Goal: Task Accomplishment & Management: Manage account settings

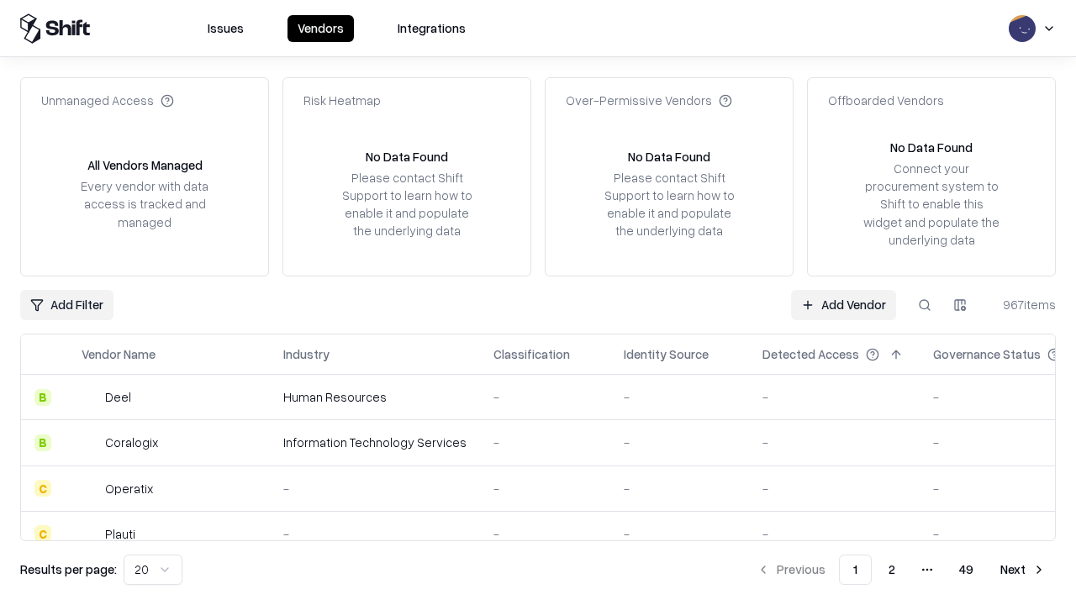
click at [843, 304] on link "Add Vendor" at bounding box center [843, 305] width 105 height 30
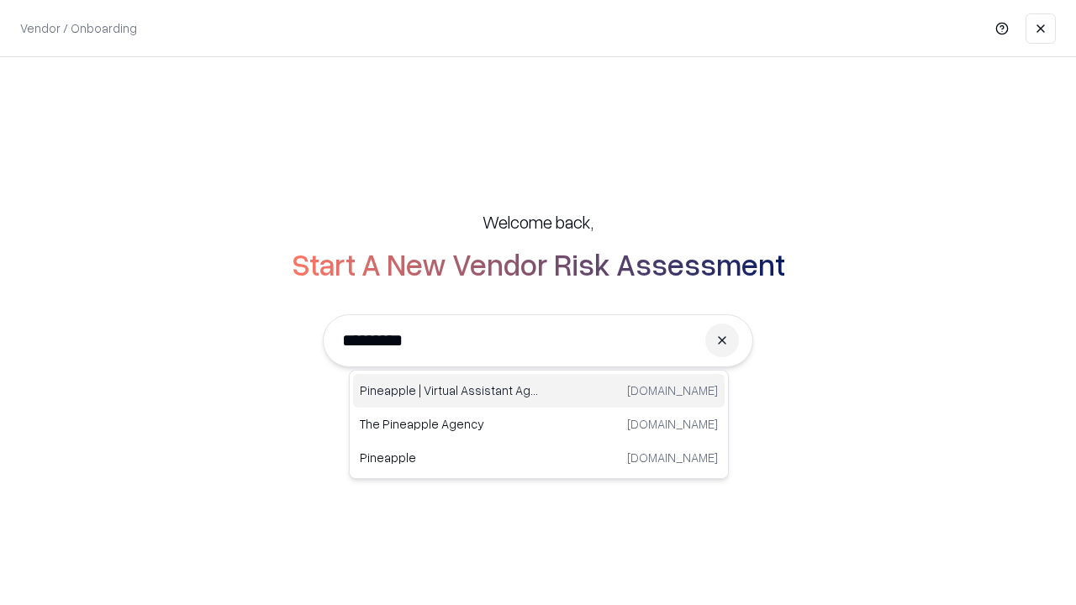
click at [539, 391] on div "Pineapple | Virtual Assistant Agency [DOMAIN_NAME]" at bounding box center [539, 391] width 372 height 34
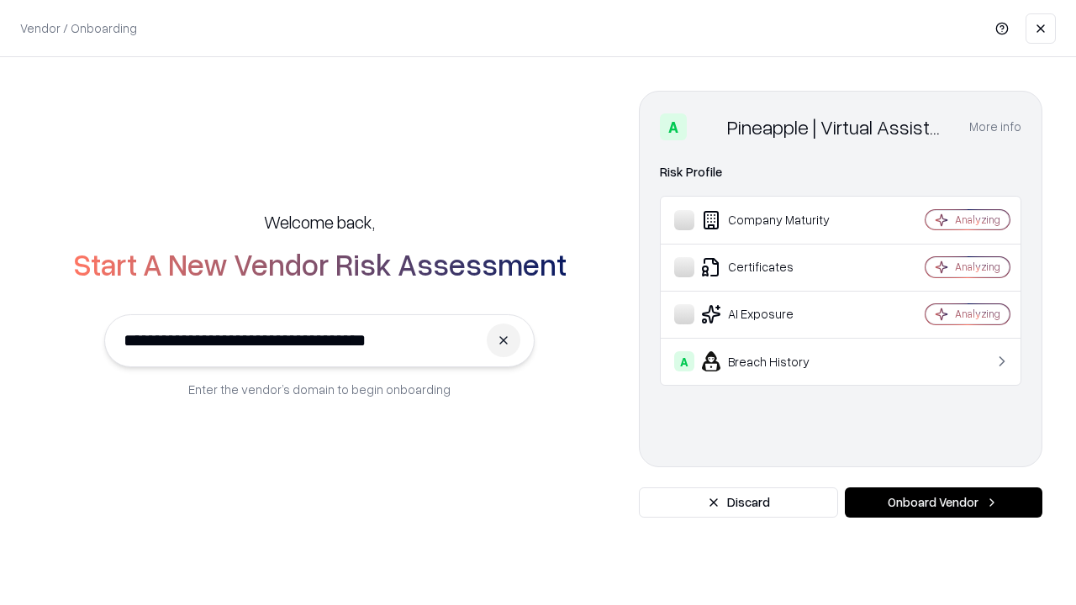
type input "**********"
click at [943, 503] on button "Onboard Vendor" at bounding box center [944, 503] width 198 height 30
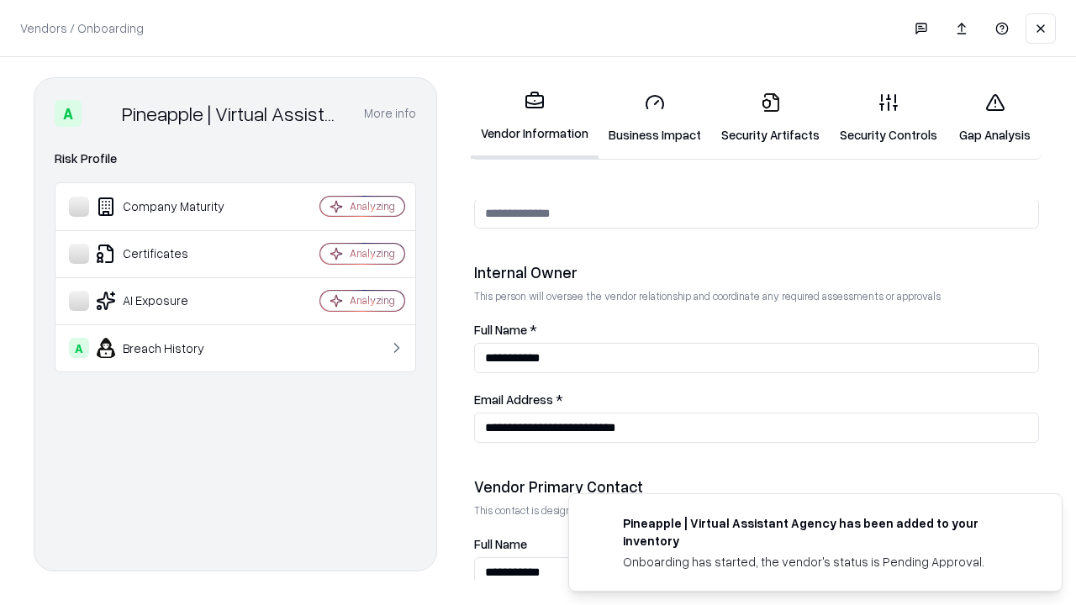
scroll to position [871, 0]
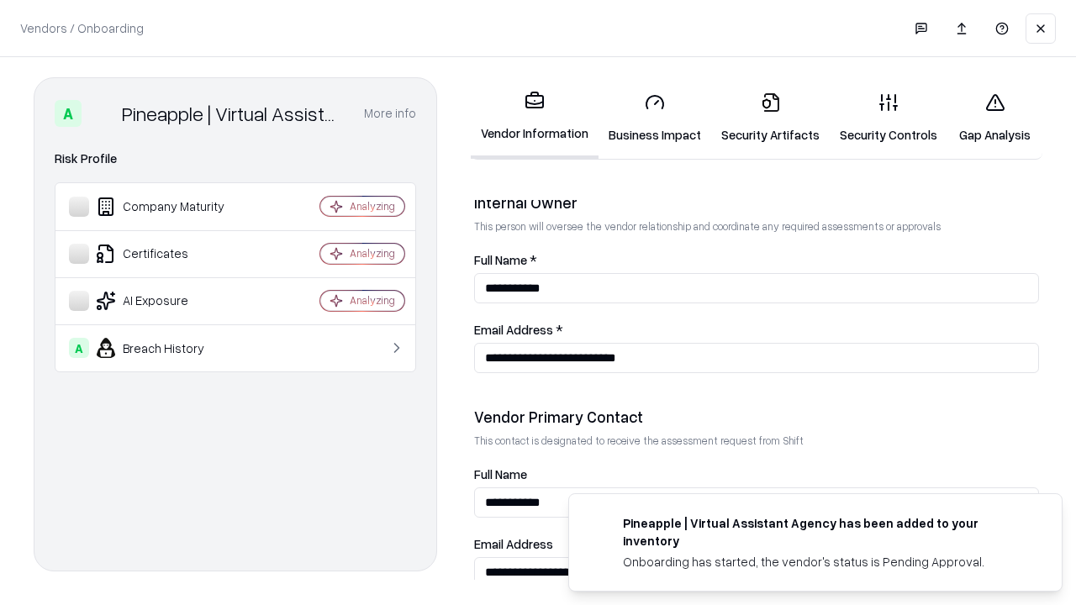
click at [655, 118] on link "Business Impact" at bounding box center [655, 118] width 113 height 78
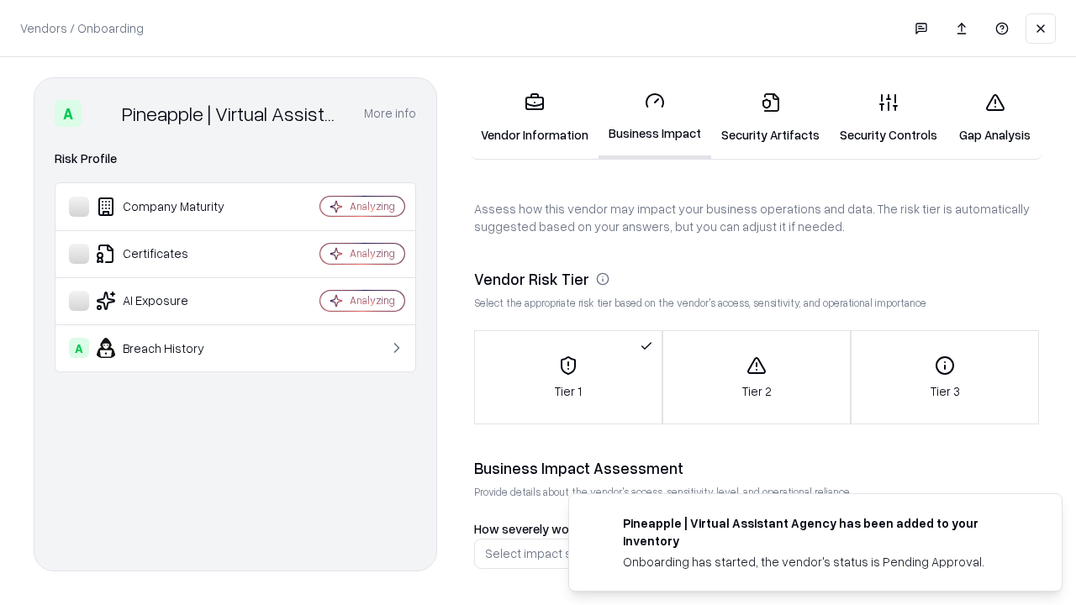
click at [770, 118] on link "Security Artifacts" at bounding box center [770, 118] width 119 height 78
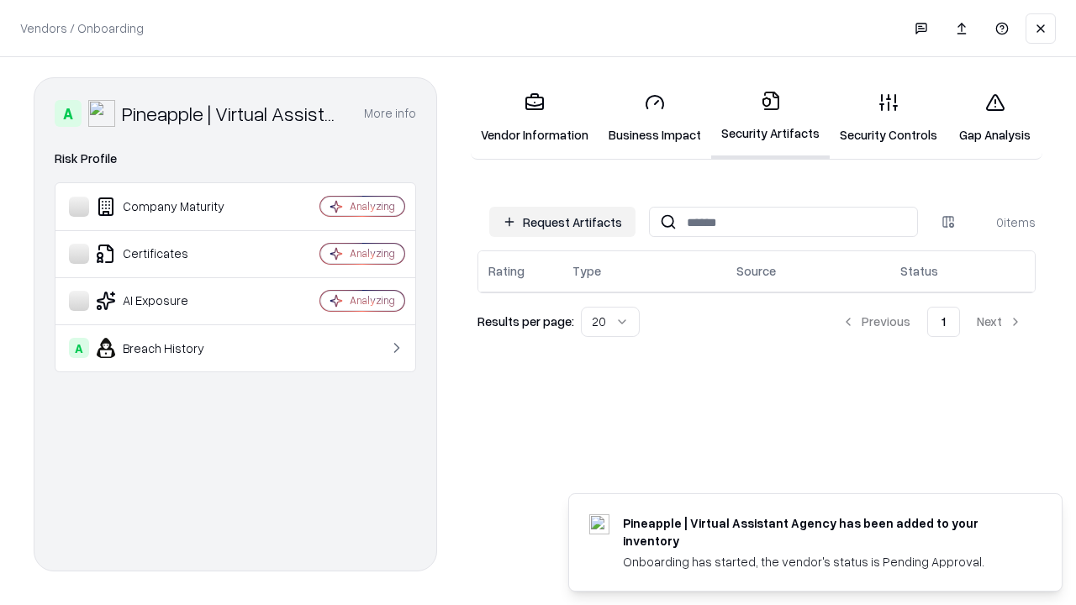
click at [563, 222] on button "Request Artifacts" at bounding box center [562, 222] width 146 height 30
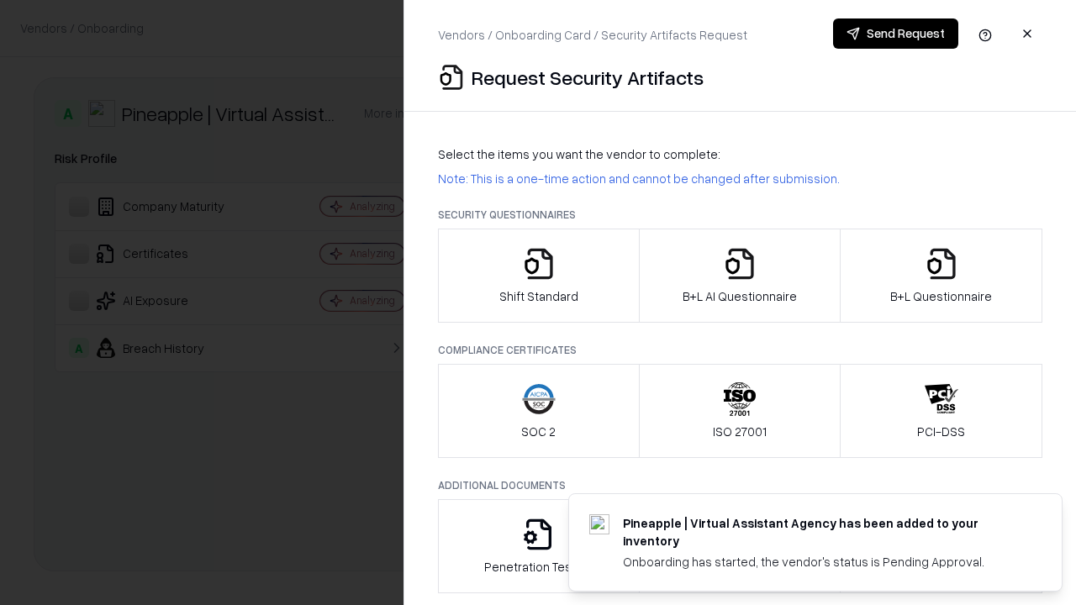
click at [538, 276] on icon "button" at bounding box center [539, 264] width 34 height 34
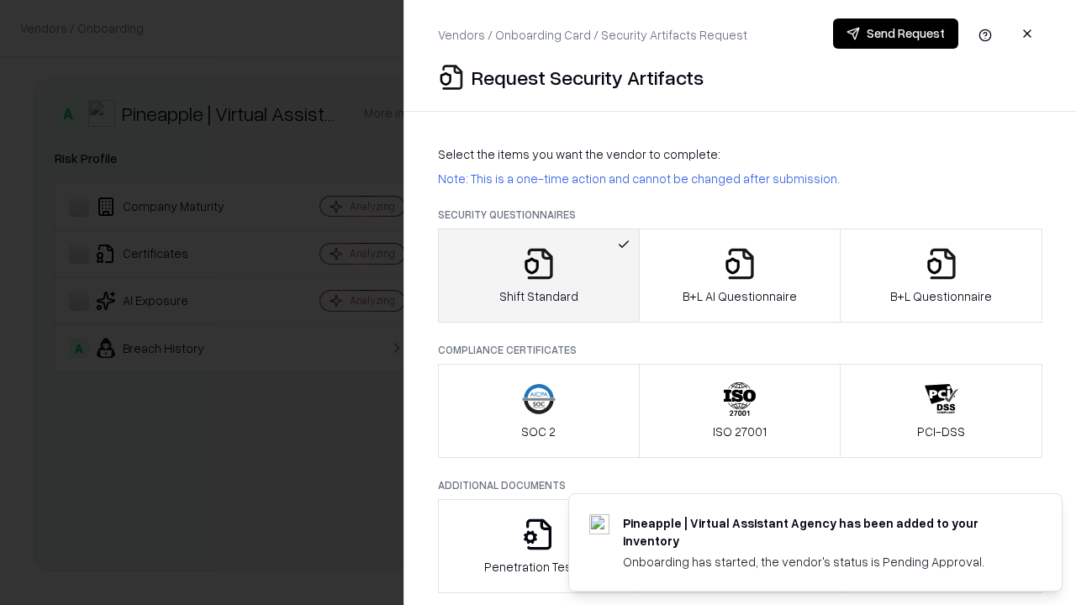
click at [895, 34] on button "Send Request" at bounding box center [895, 33] width 125 height 30
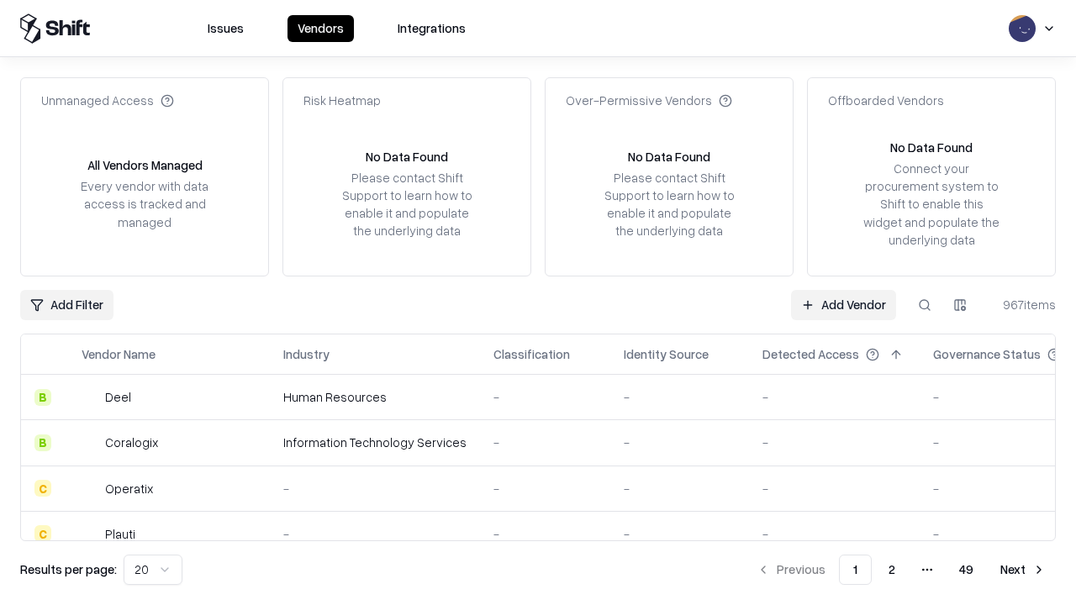
click at [925, 304] on button at bounding box center [925, 305] width 30 height 30
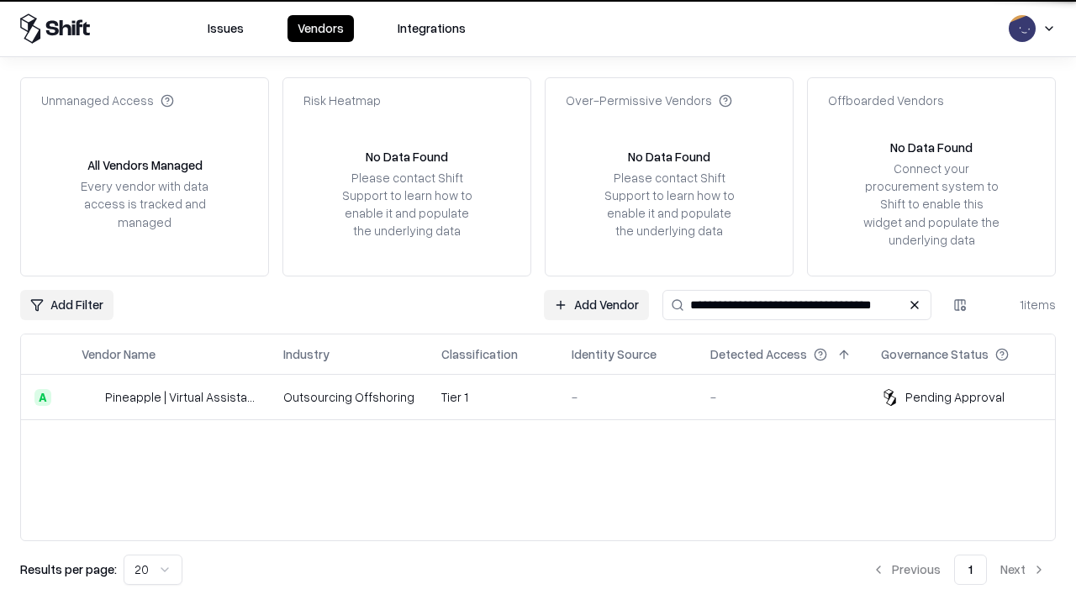
type input "**********"
click at [548, 397] on td "Tier 1" at bounding box center [493, 397] width 130 height 45
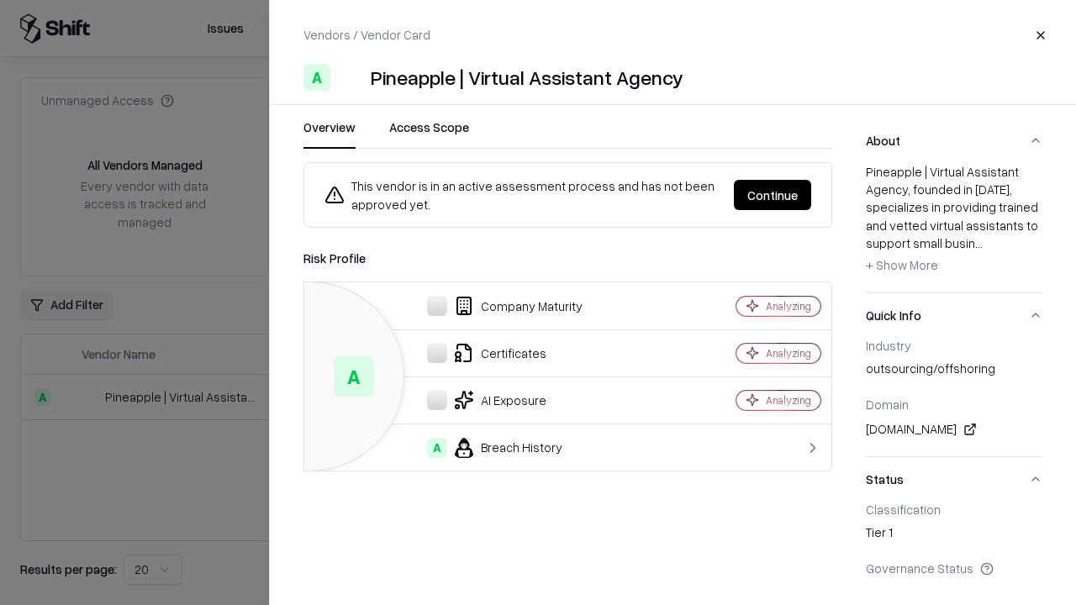
click at [773, 195] on button "Continue" at bounding box center [772, 195] width 77 height 30
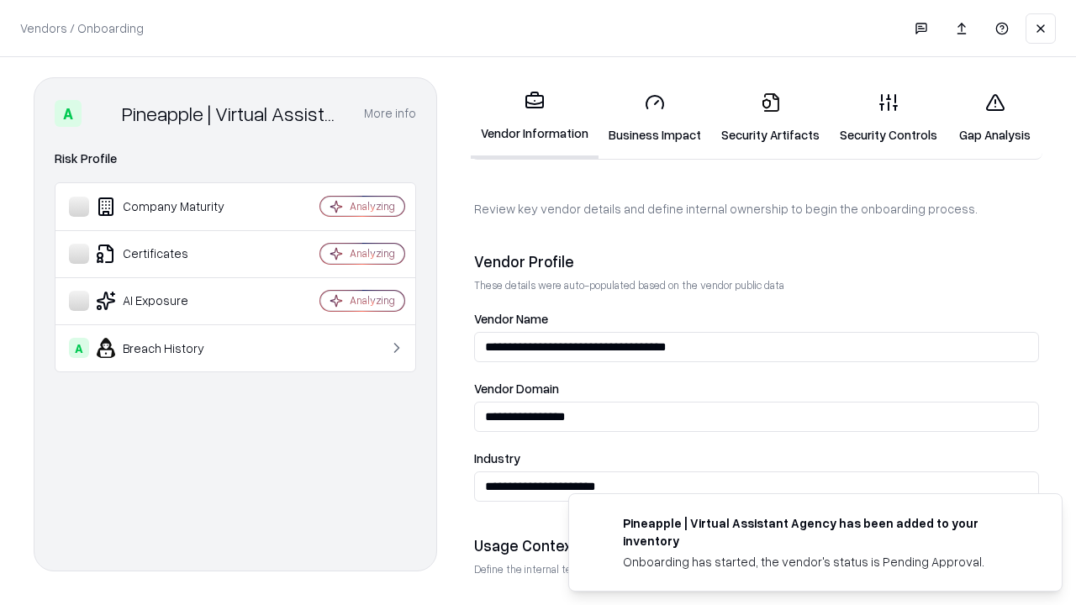
click at [770, 118] on link "Security Artifacts" at bounding box center [770, 118] width 119 height 78
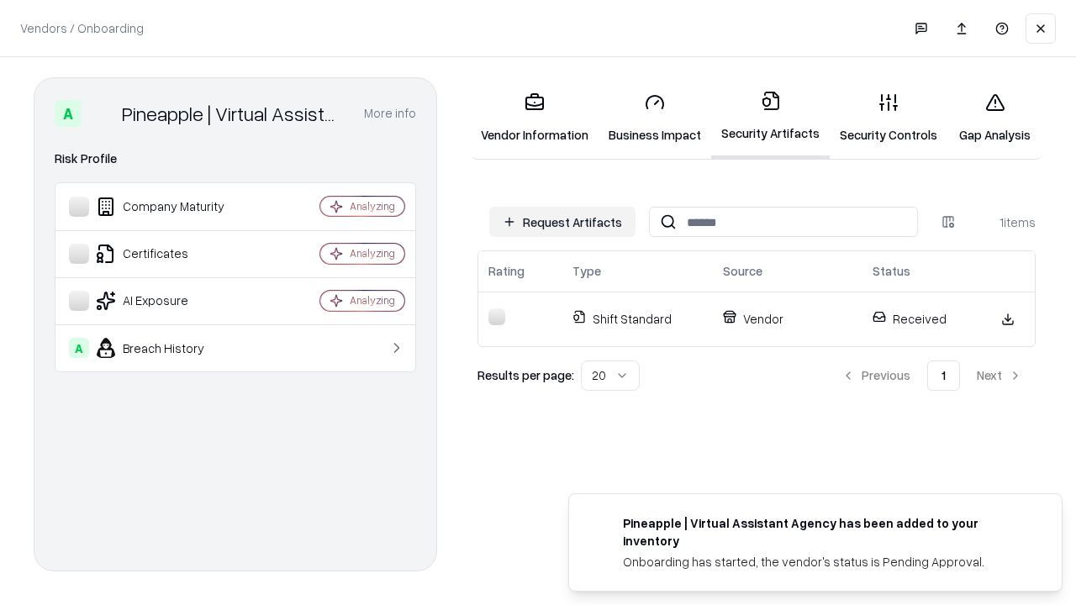
click at [995, 118] on link "Gap Analysis" at bounding box center [995, 118] width 95 height 78
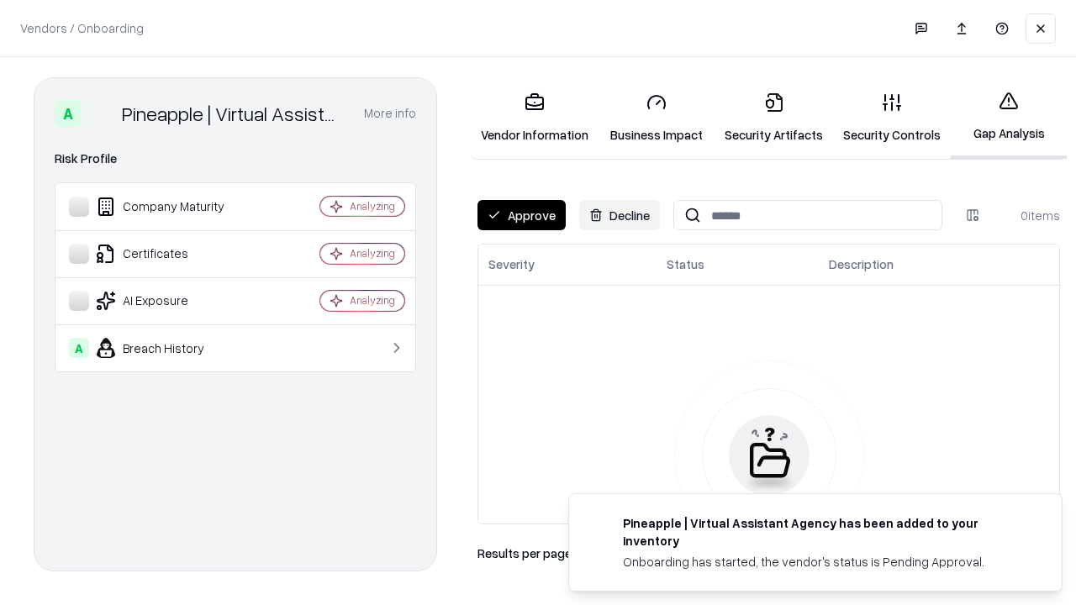
click at [521, 215] on button "Approve" at bounding box center [522, 215] width 88 height 30
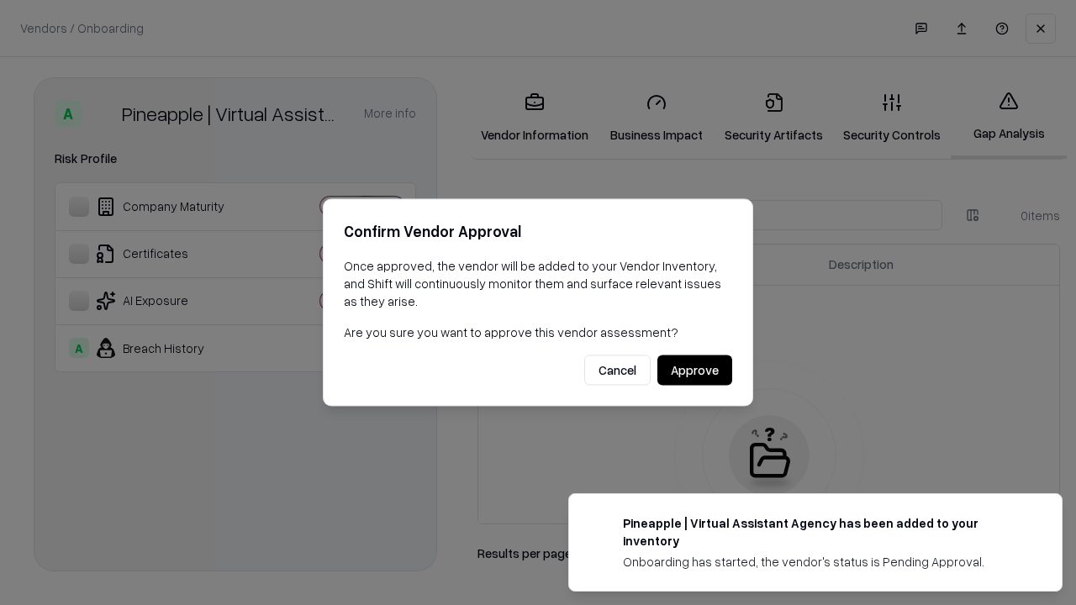
click at [695, 370] on button "Approve" at bounding box center [695, 371] width 75 height 30
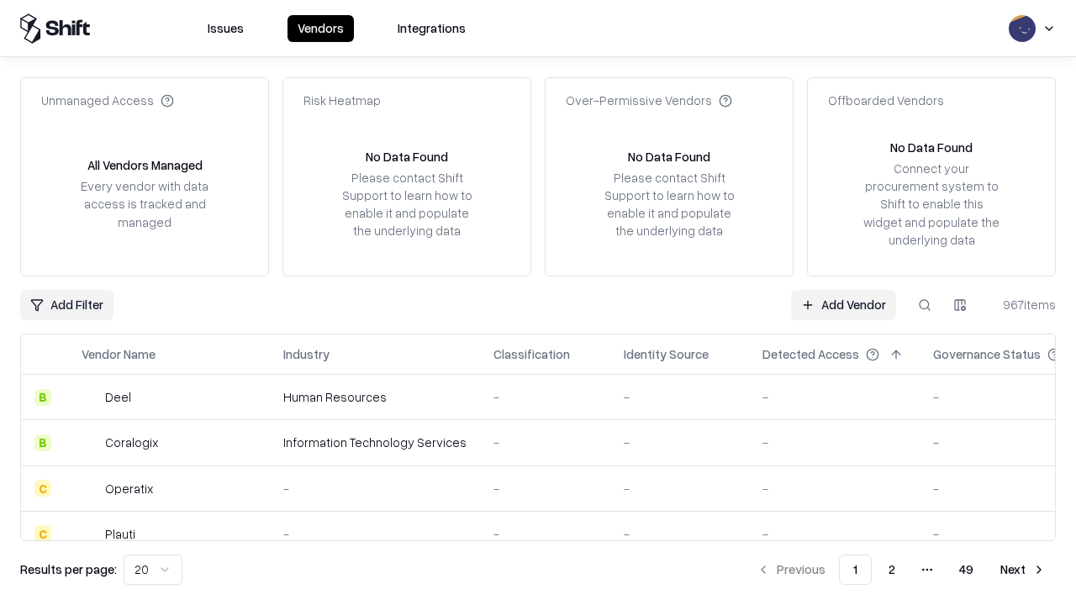
type input "**********"
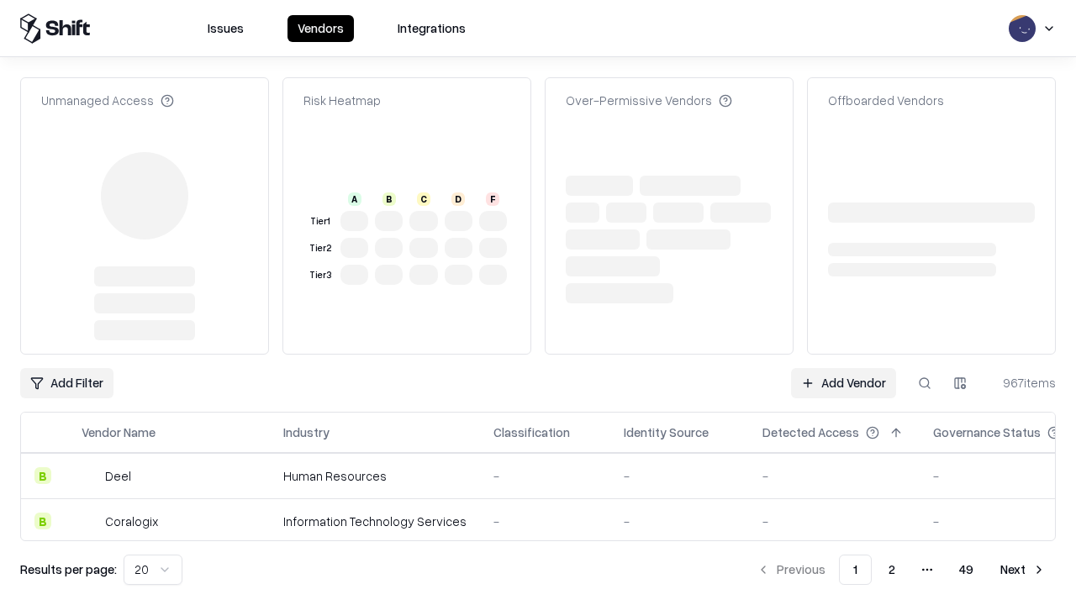
click at [843, 368] on link "Add Vendor" at bounding box center [843, 383] width 105 height 30
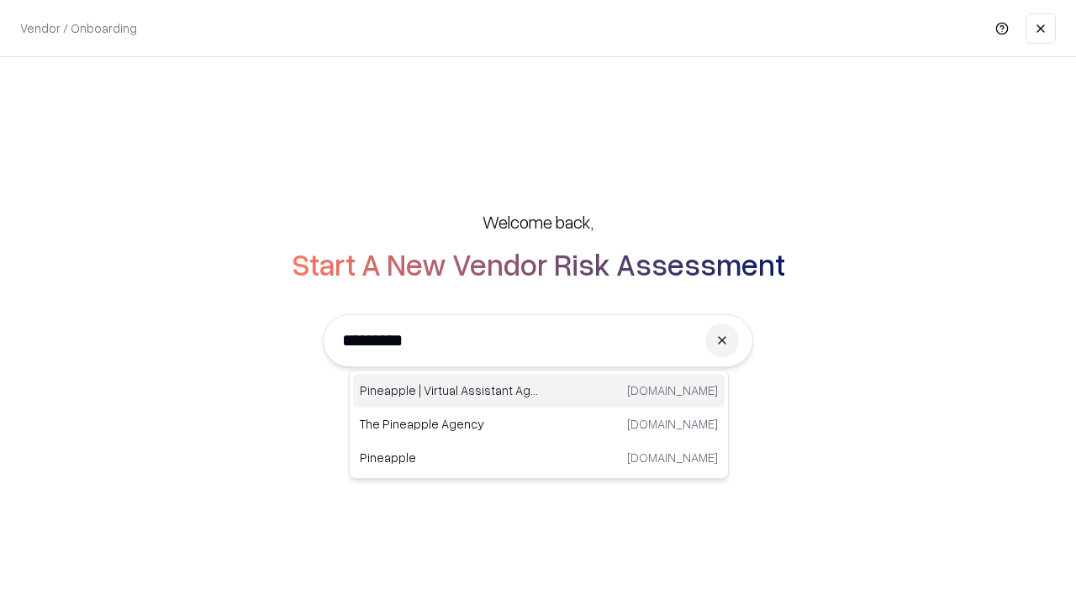
click at [539, 391] on div "Pineapple | Virtual Assistant Agency [DOMAIN_NAME]" at bounding box center [539, 391] width 372 height 34
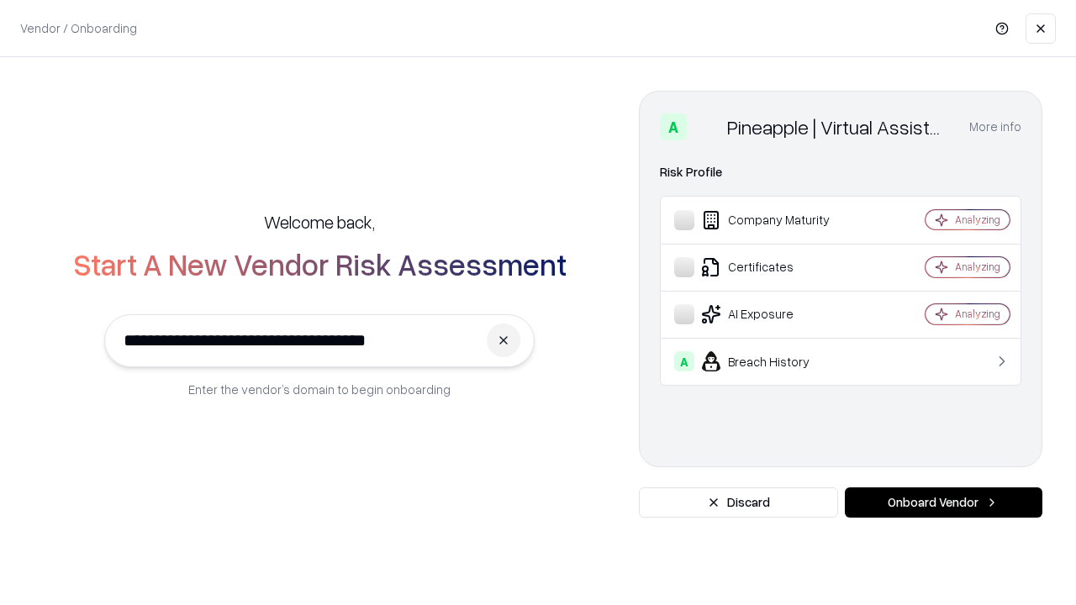
type input "**********"
click at [943, 503] on button "Onboard Vendor" at bounding box center [944, 503] width 198 height 30
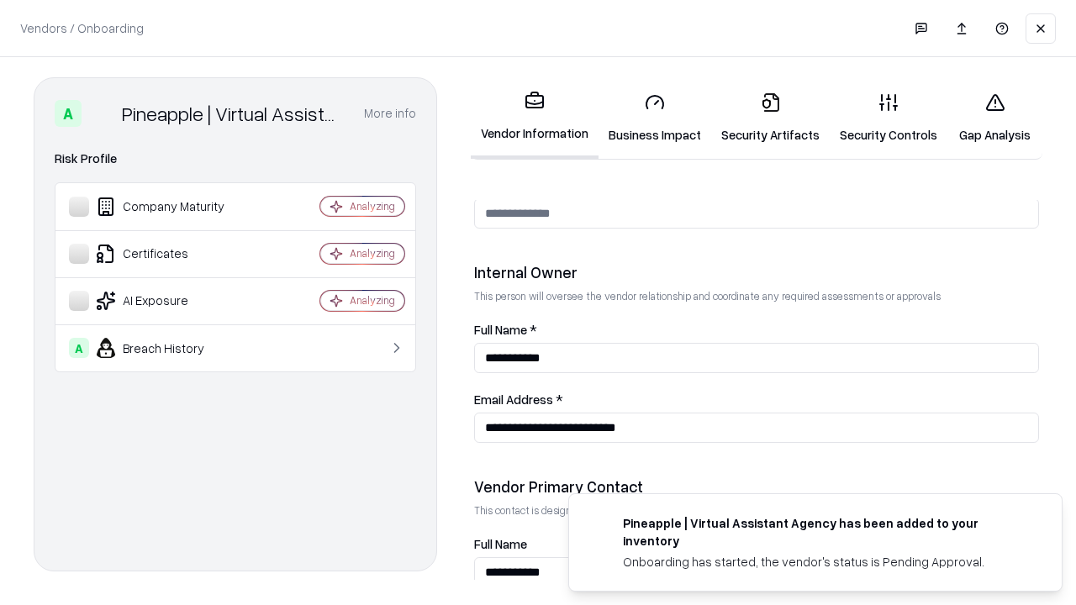
scroll to position [871, 0]
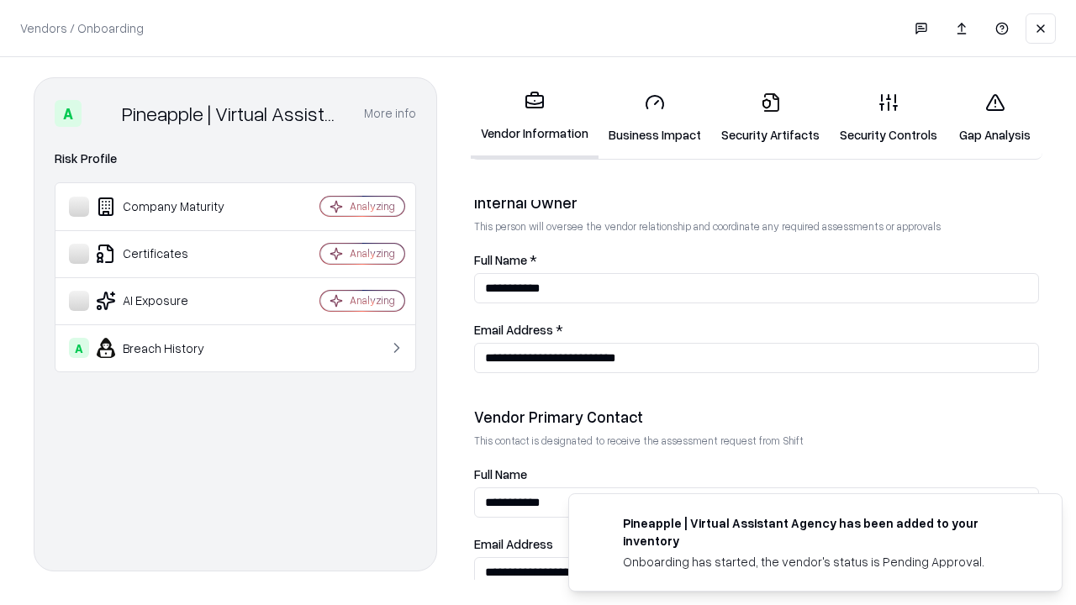
click at [995, 118] on link "Gap Analysis" at bounding box center [995, 118] width 95 height 78
